Goal: Check status

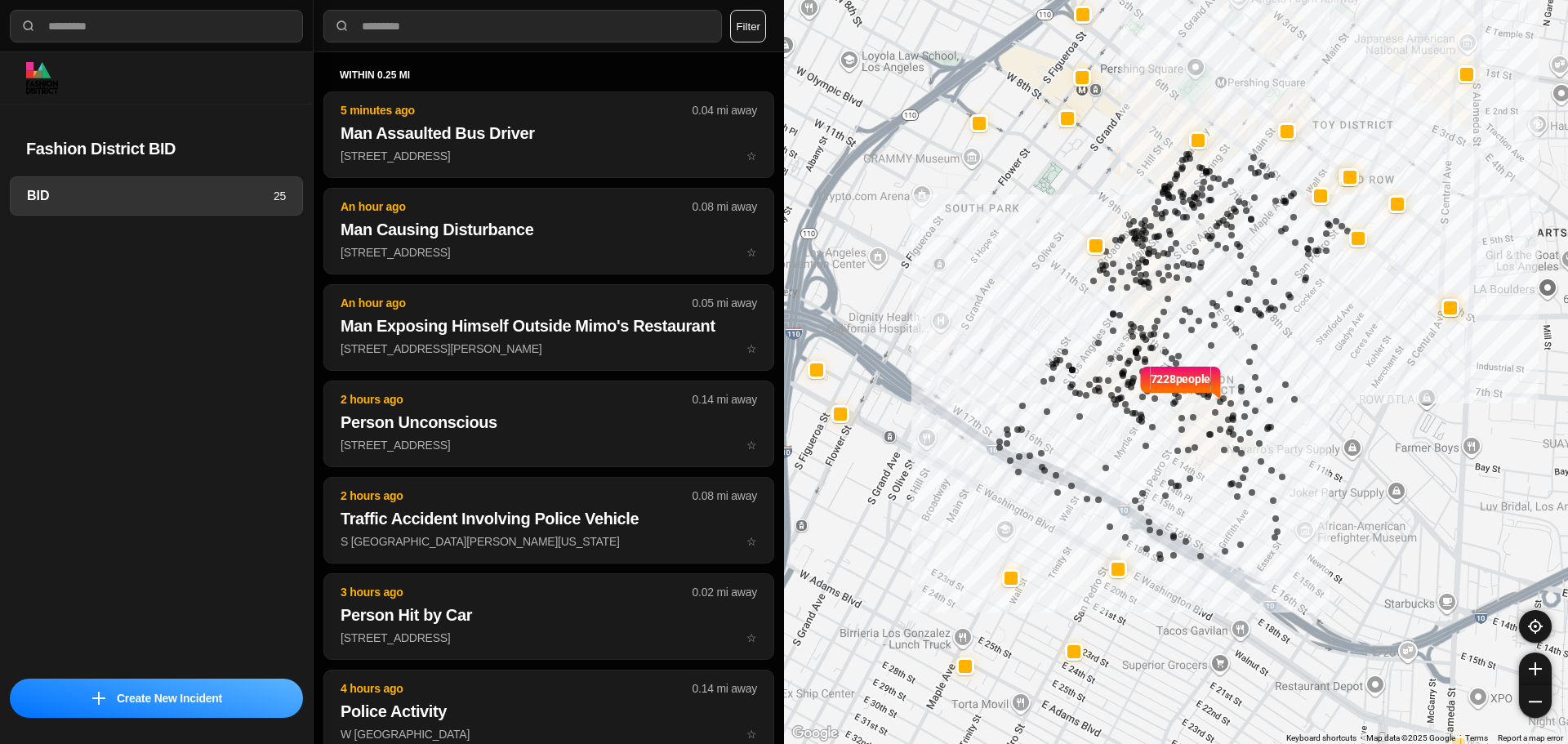
select select "*"
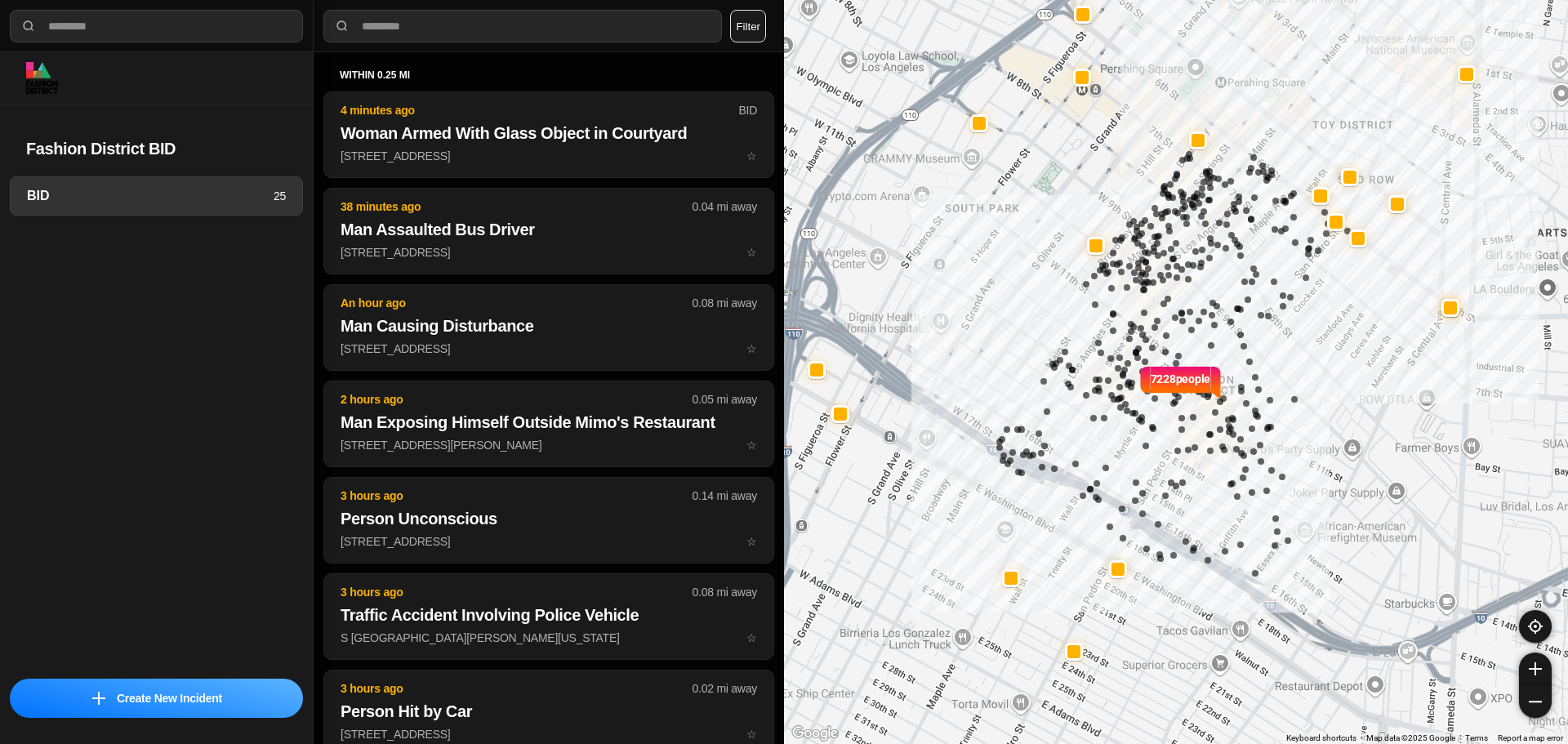
select select "*"
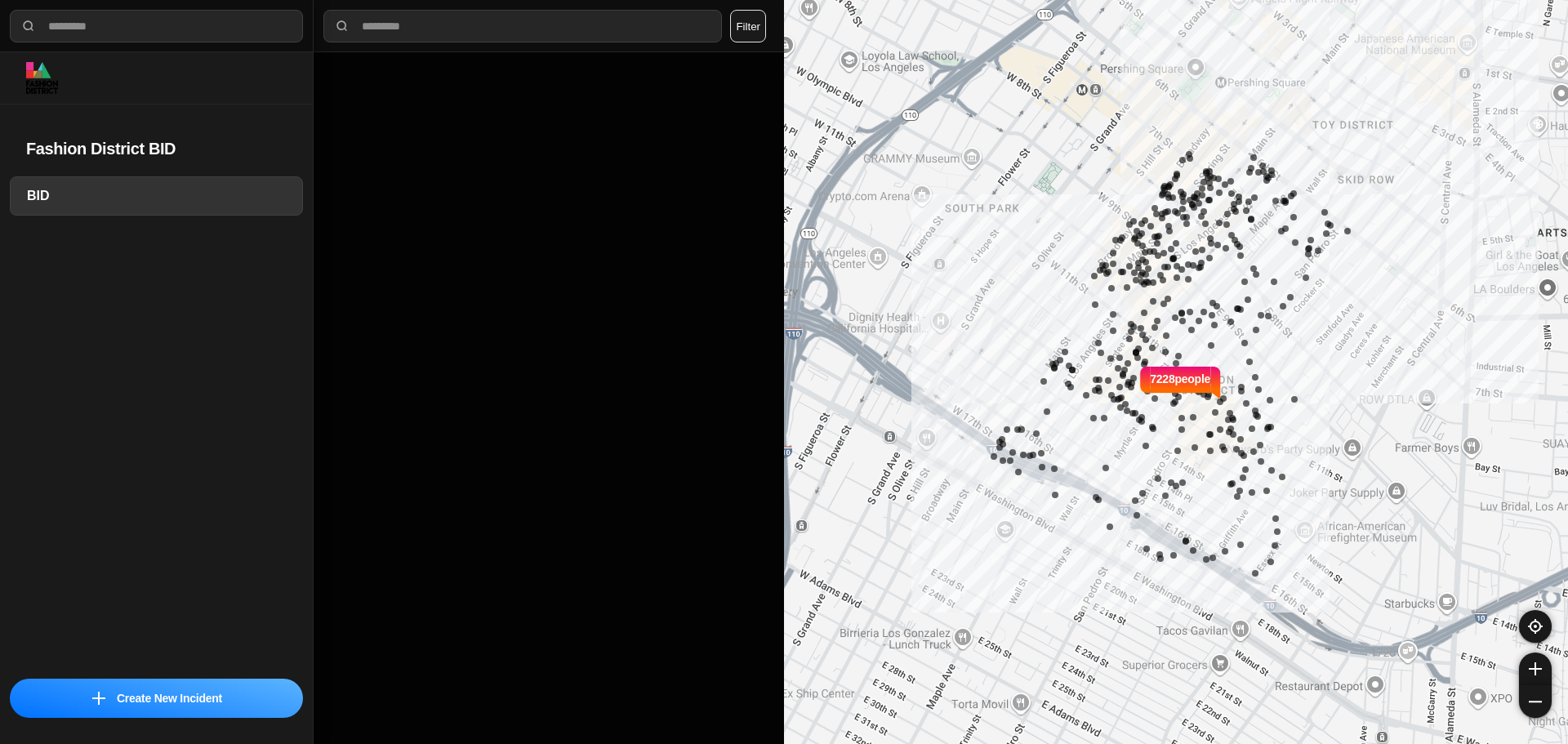
select select "*"
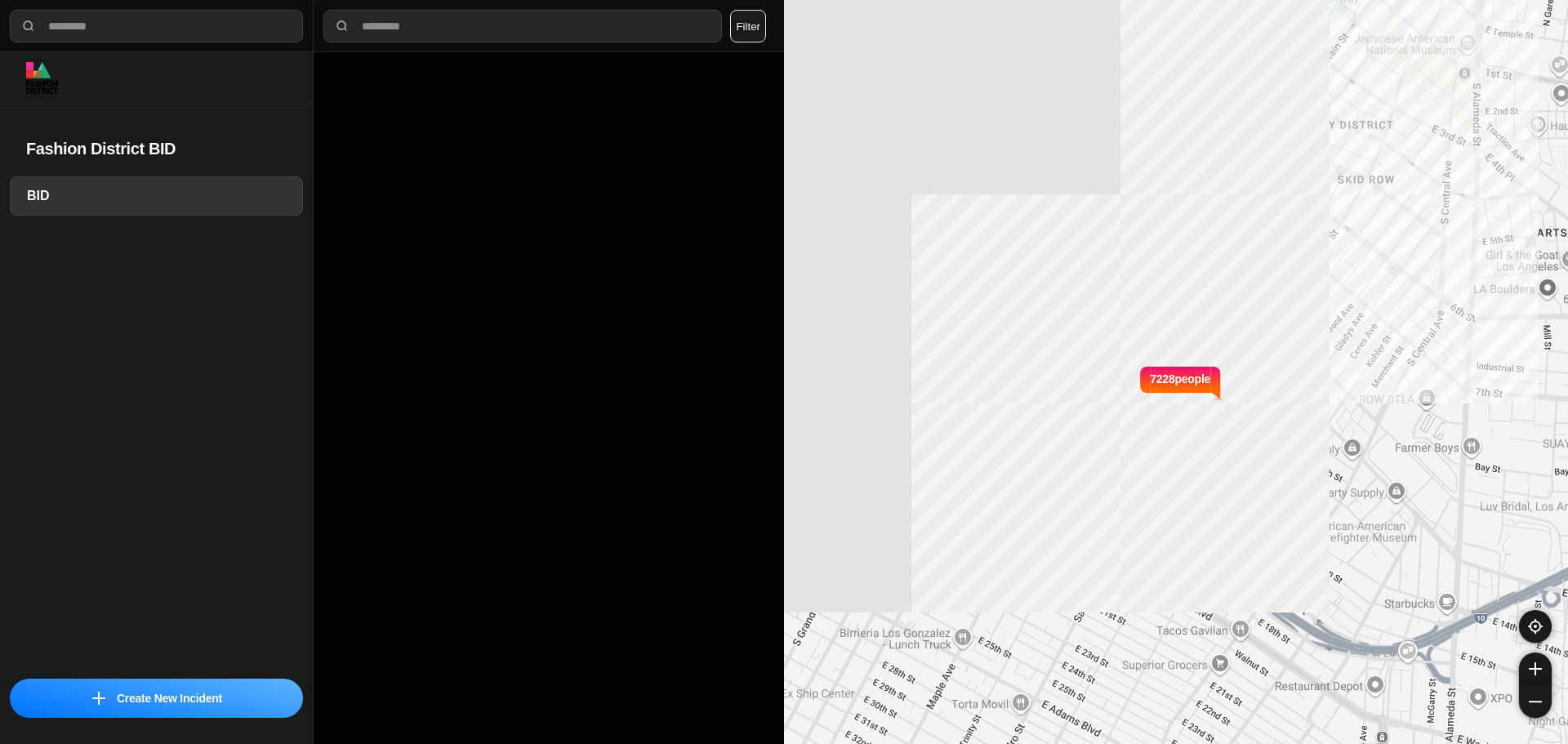
select select "*"
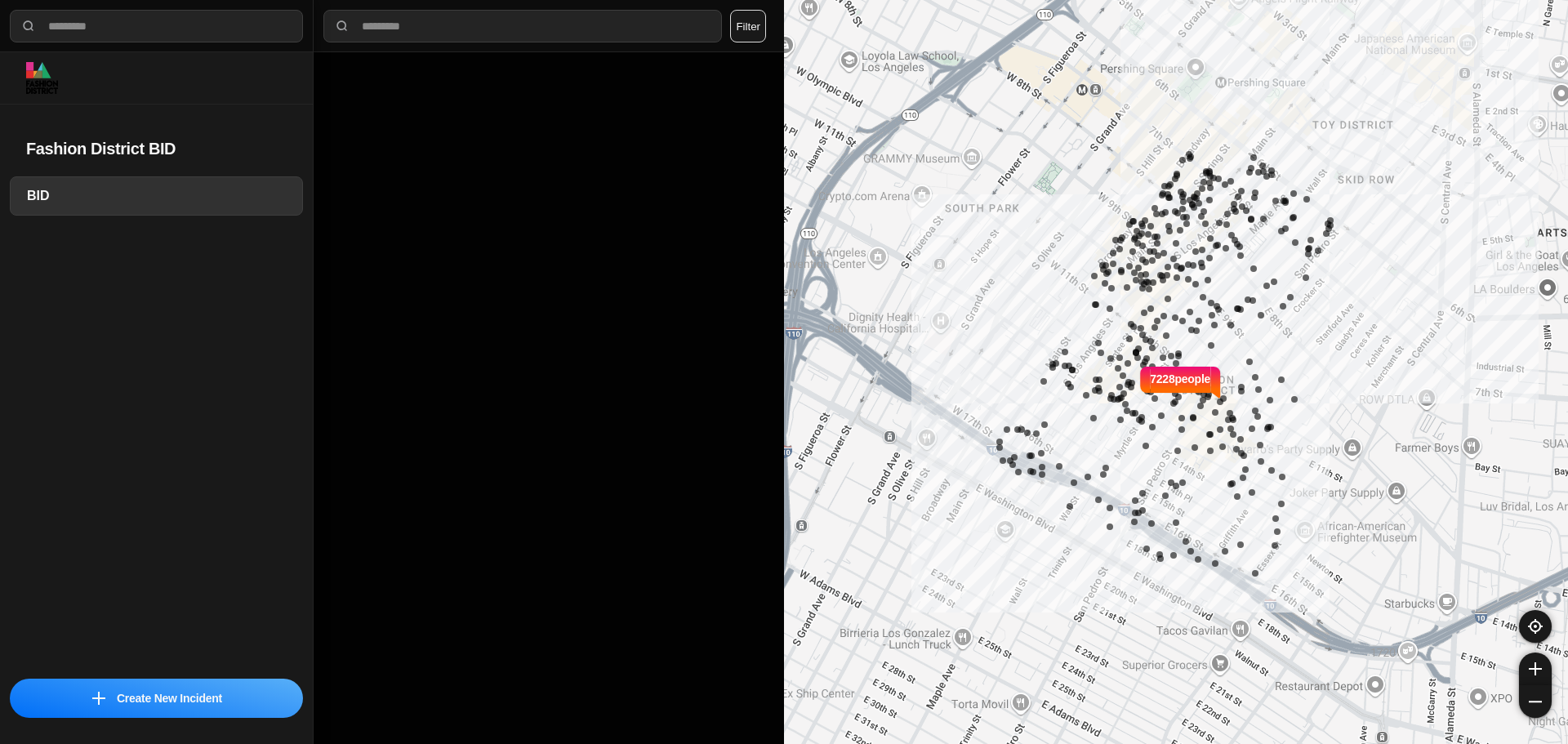
select select "*"
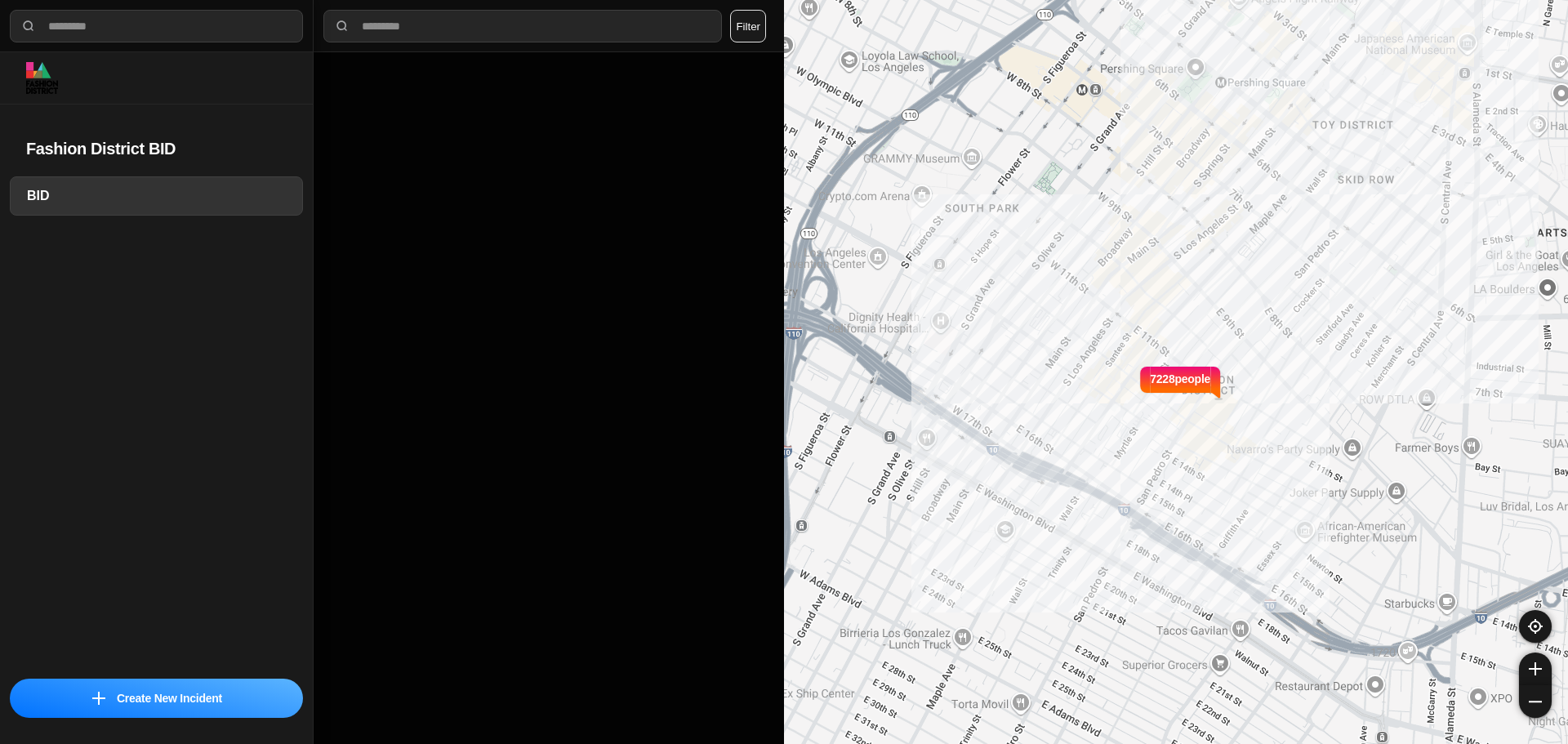
select select "*"
